Goal: Information Seeking & Learning: Learn about a topic

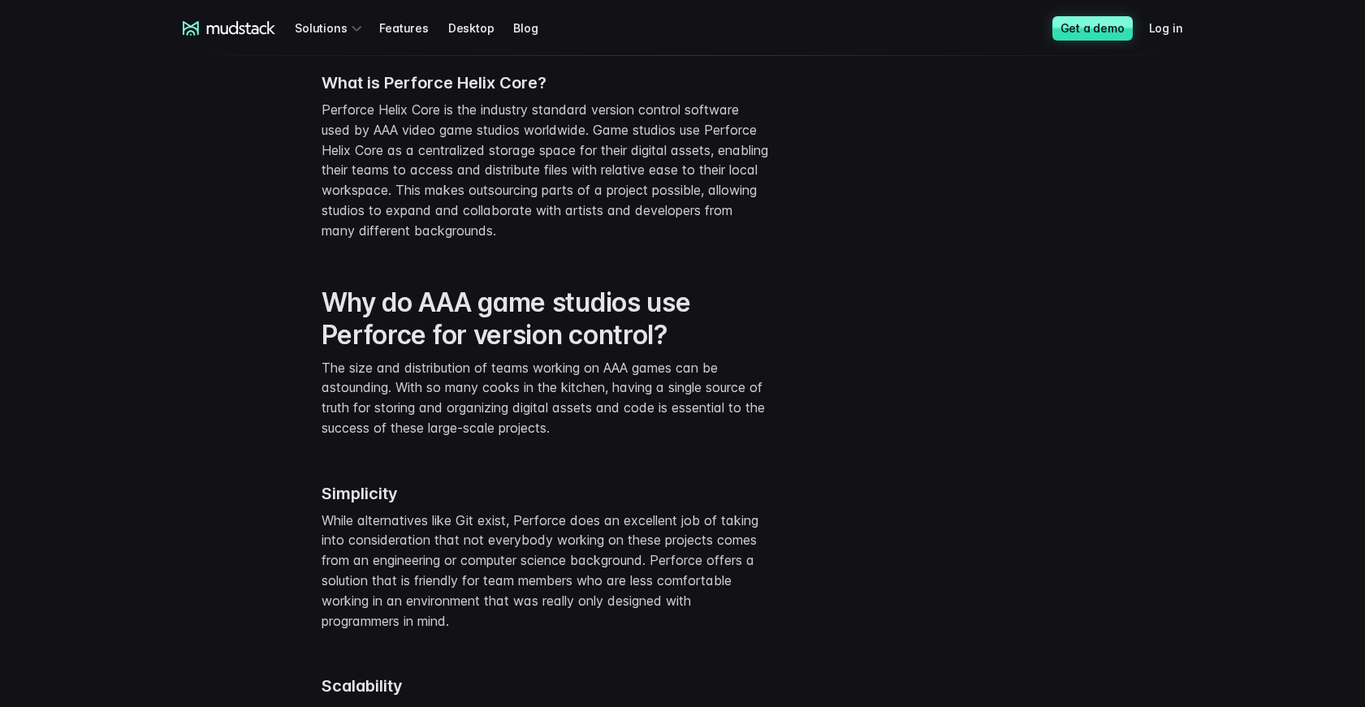
scroll to position [877, 0]
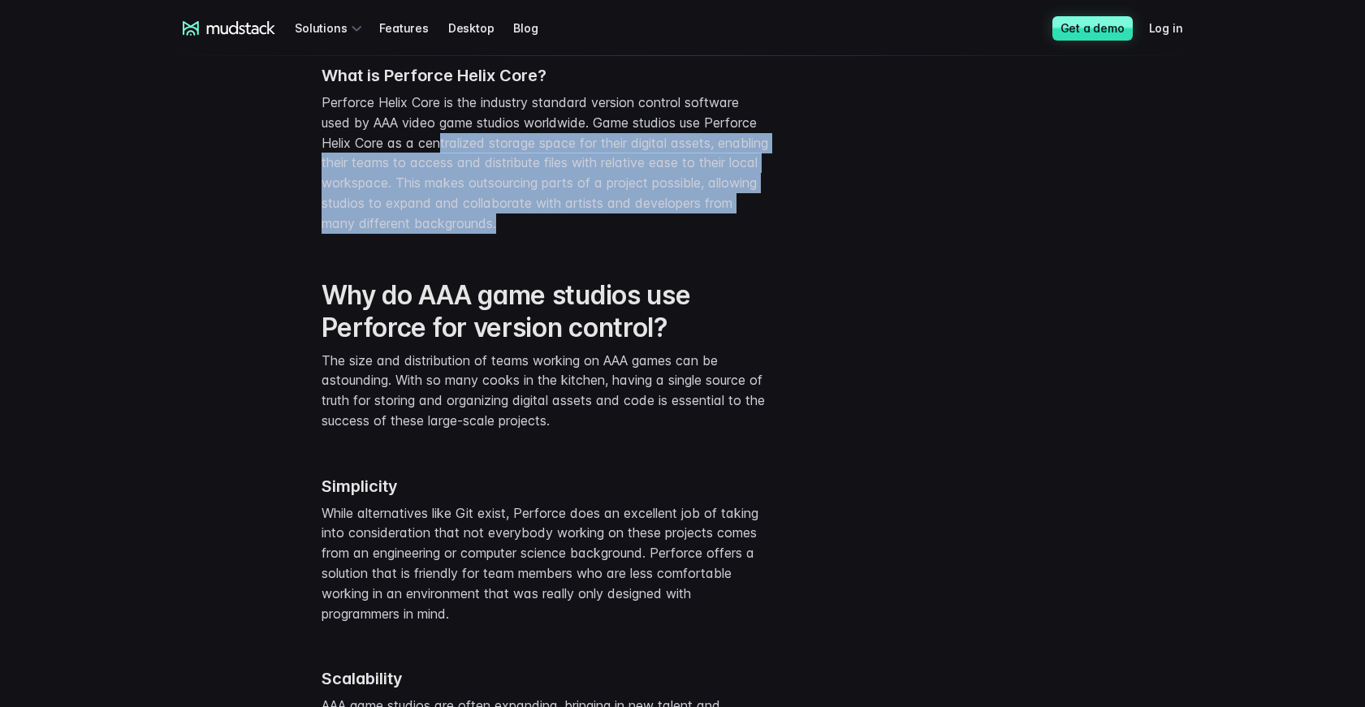
drag, startPoint x: 438, startPoint y: 151, endPoint x: 601, endPoint y: 225, distance: 178.4
click at [601, 225] on p "Perforce Helix Core is the industry standard version control software used by A…" at bounding box center [544, 163] width 446 height 141
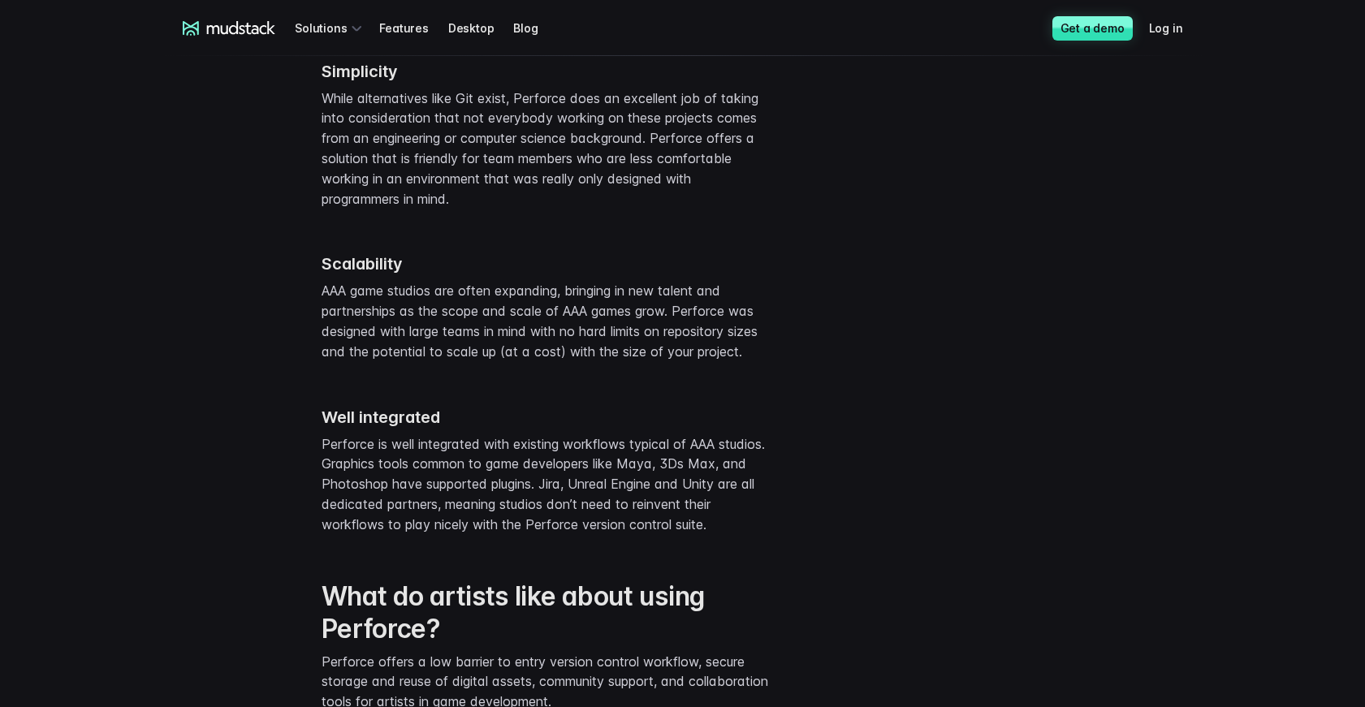
scroll to position [1293, 0]
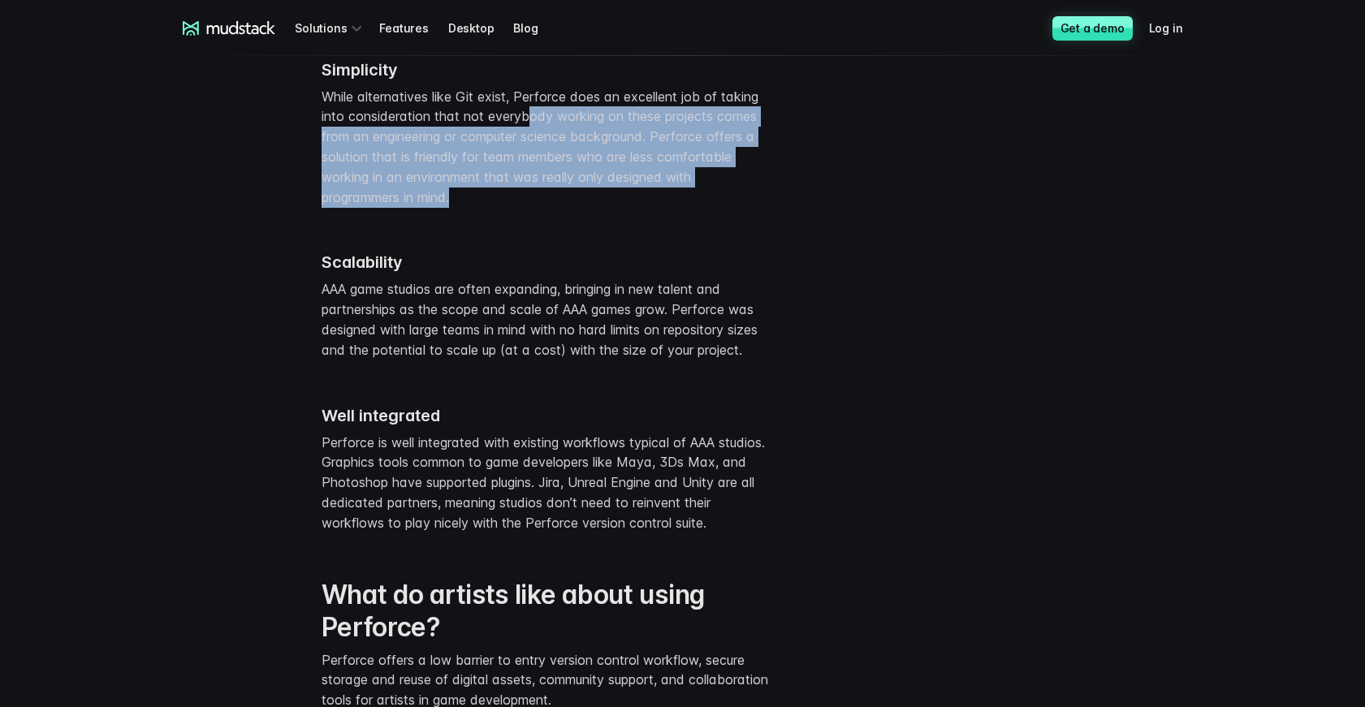
drag, startPoint x: 527, startPoint y: 119, endPoint x: 569, endPoint y: 198, distance: 89.3
click at [569, 198] on p "While alternatives like Git exist, Perforce does an excellent job of taking int…" at bounding box center [544, 147] width 446 height 121
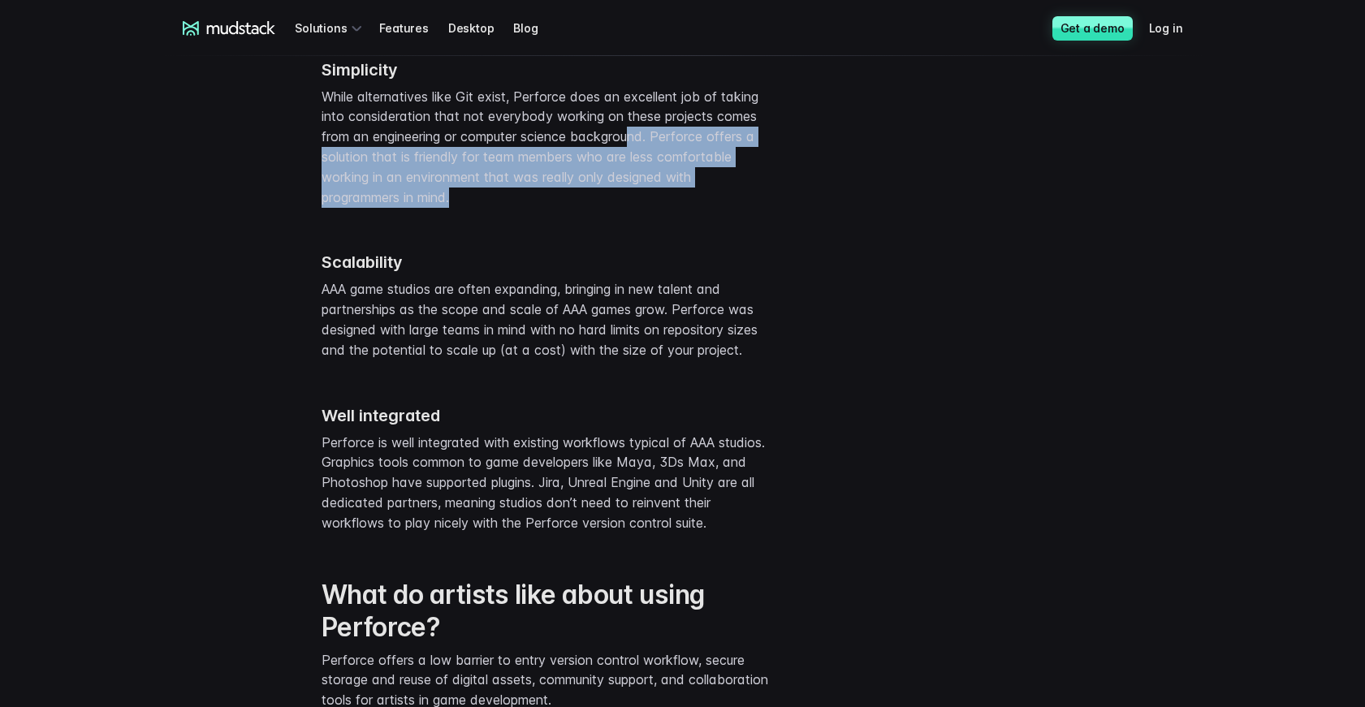
drag, startPoint x: 638, startPoint y: 138, endPoint x: 649, endPoint y: 188, distance: 50.6
click at [649, 188] on p "While alternatives like Git exist, Perforce does an excellent job of taking int…" at bounding box center [544, 147] width 446 height 121
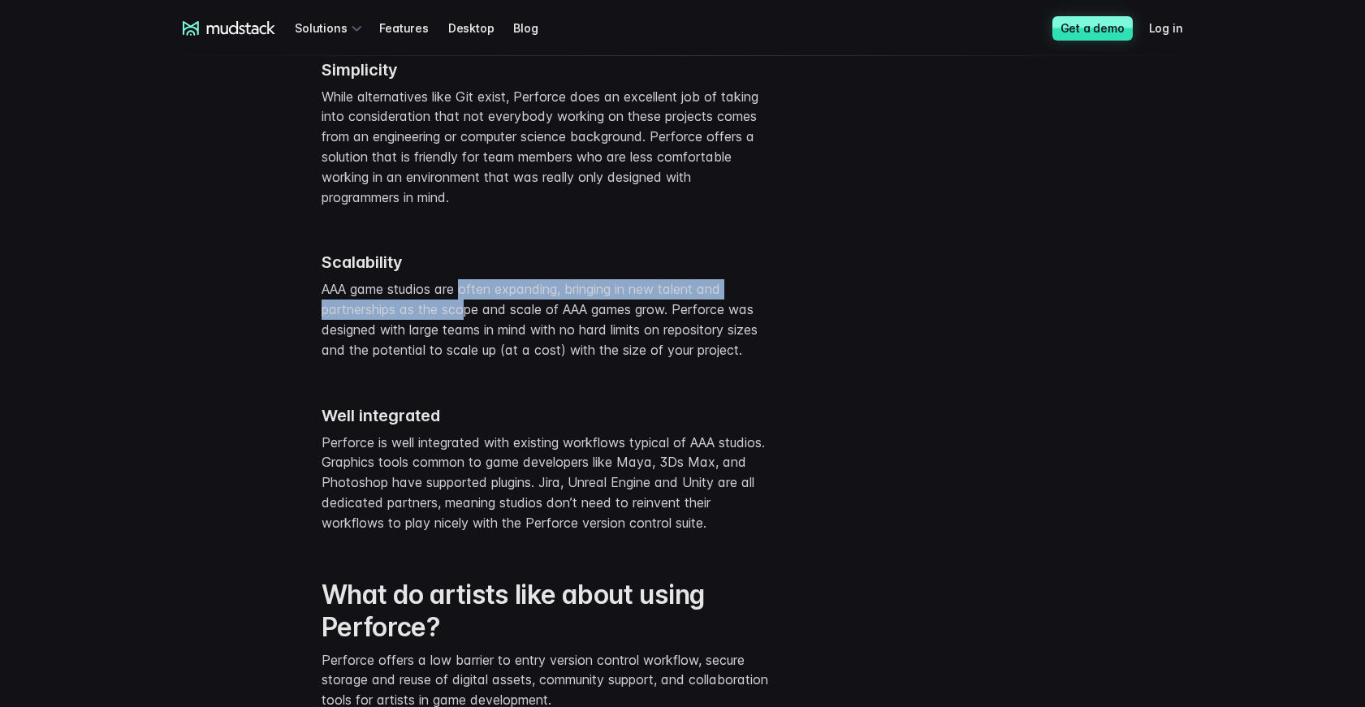
drag, startPoint x: 464, startPoint y: 291, endPoint x: 477, endPoint y: 326, distance: 37.5
click at [474, 317] on p "AAA game studios are often expanding, bringing in new talent and partnerships a…" at bounding box center [544, 319] width 446 height 80
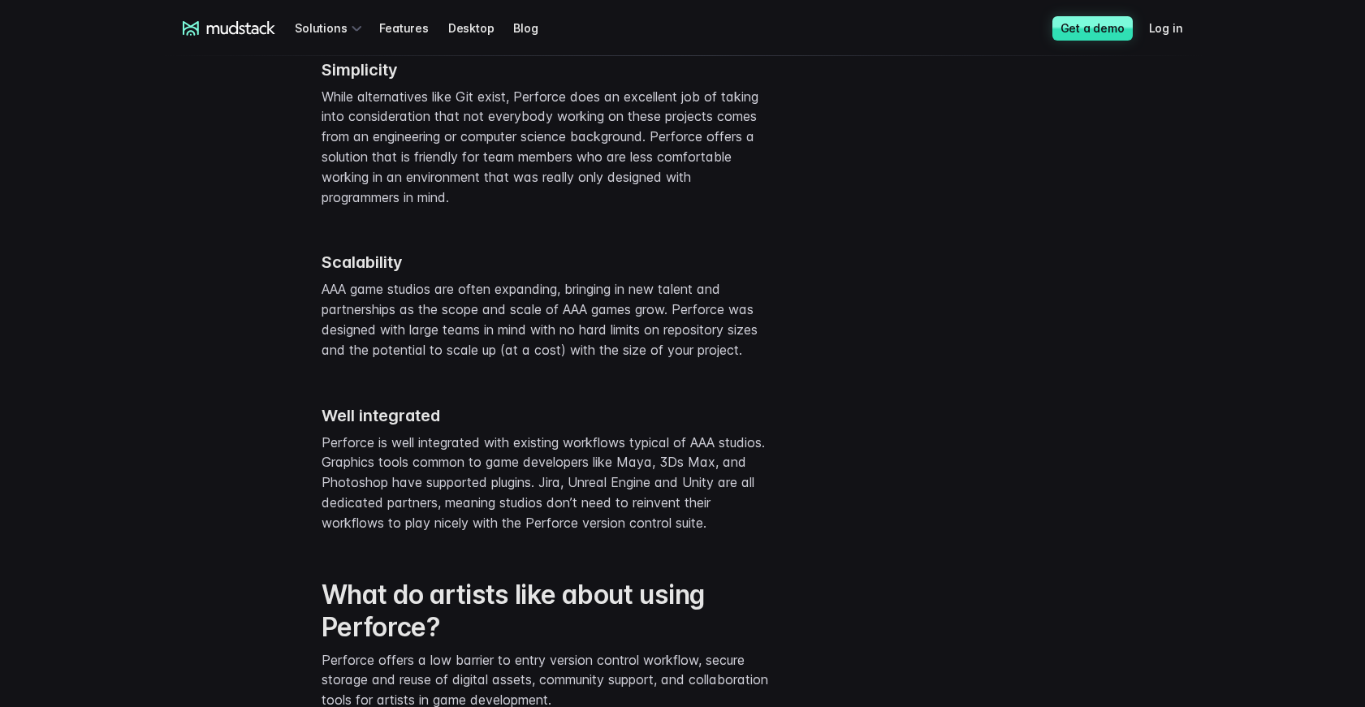
click at [500, 394] on div "Well integrated Perforce is well integrated with existing workflows typical of …" at bounding box center [544, 459] width 446 height 173
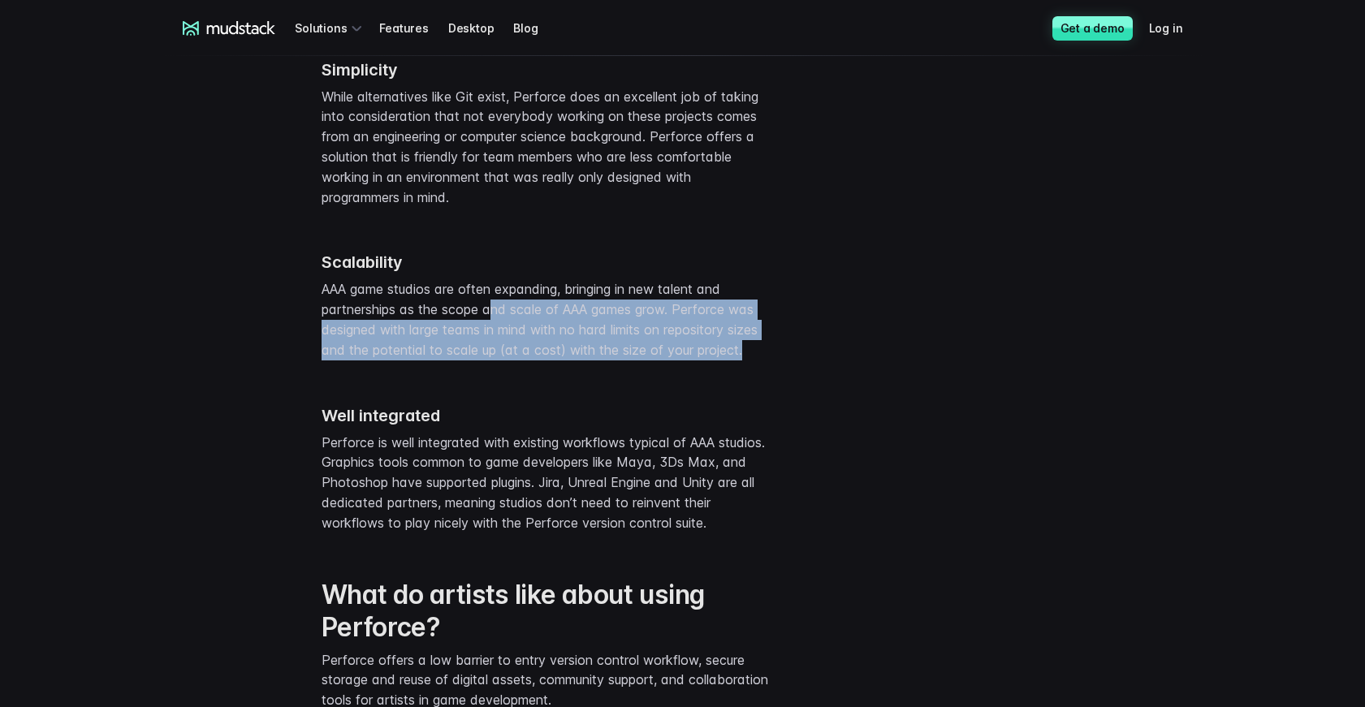
drag, startPoint x: 491, startPoint y: 317, endPoint x: 490, endPoint y: 391, distance: 73.9
click at [491, 373] on div "Scalability AAA game studios are often expanding, bringing in new talent and pa…" at bounding box center [544, 296] width 446 height 153
click at [490, 373] on div "Scalability AAA game studios are often expanding, bringing in new talent and pa…" at bounding box center [544, 296] width 446 height 153
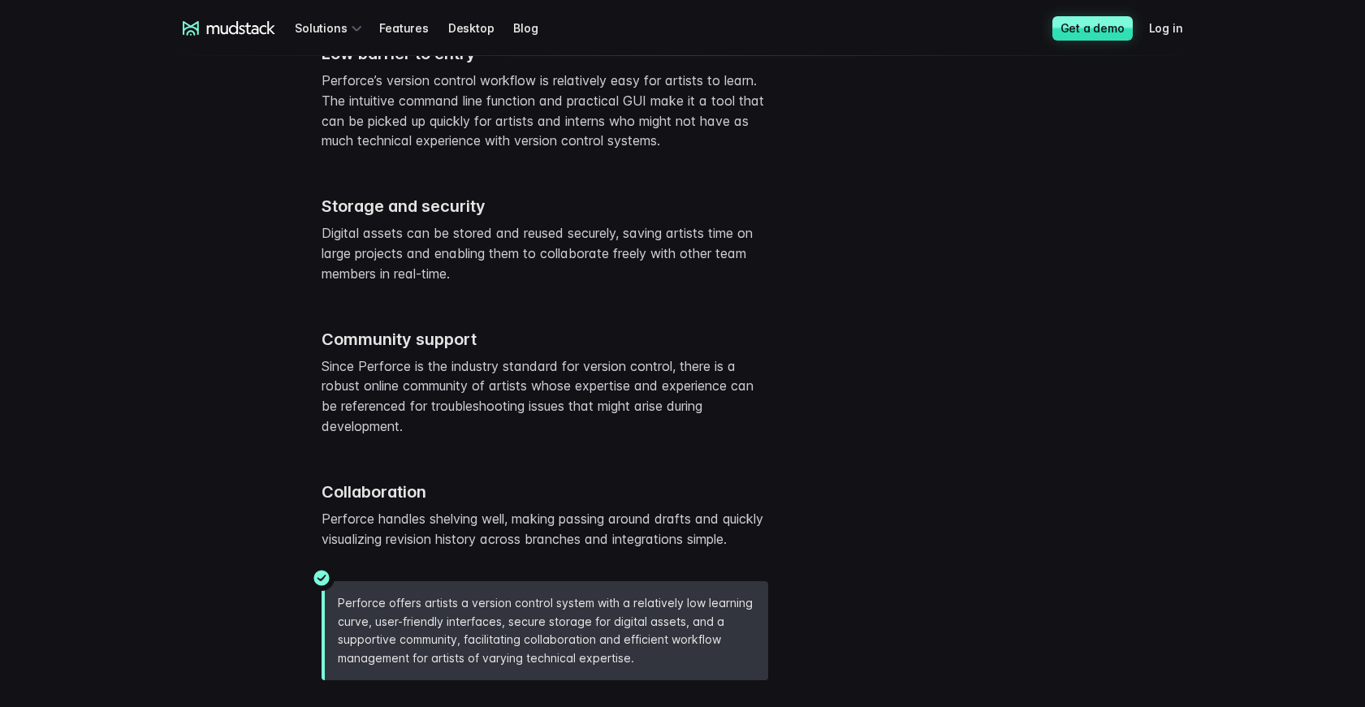
scroll to position [2028, 0]
